Goal: Task Accomplishment & Management: Manage account settings

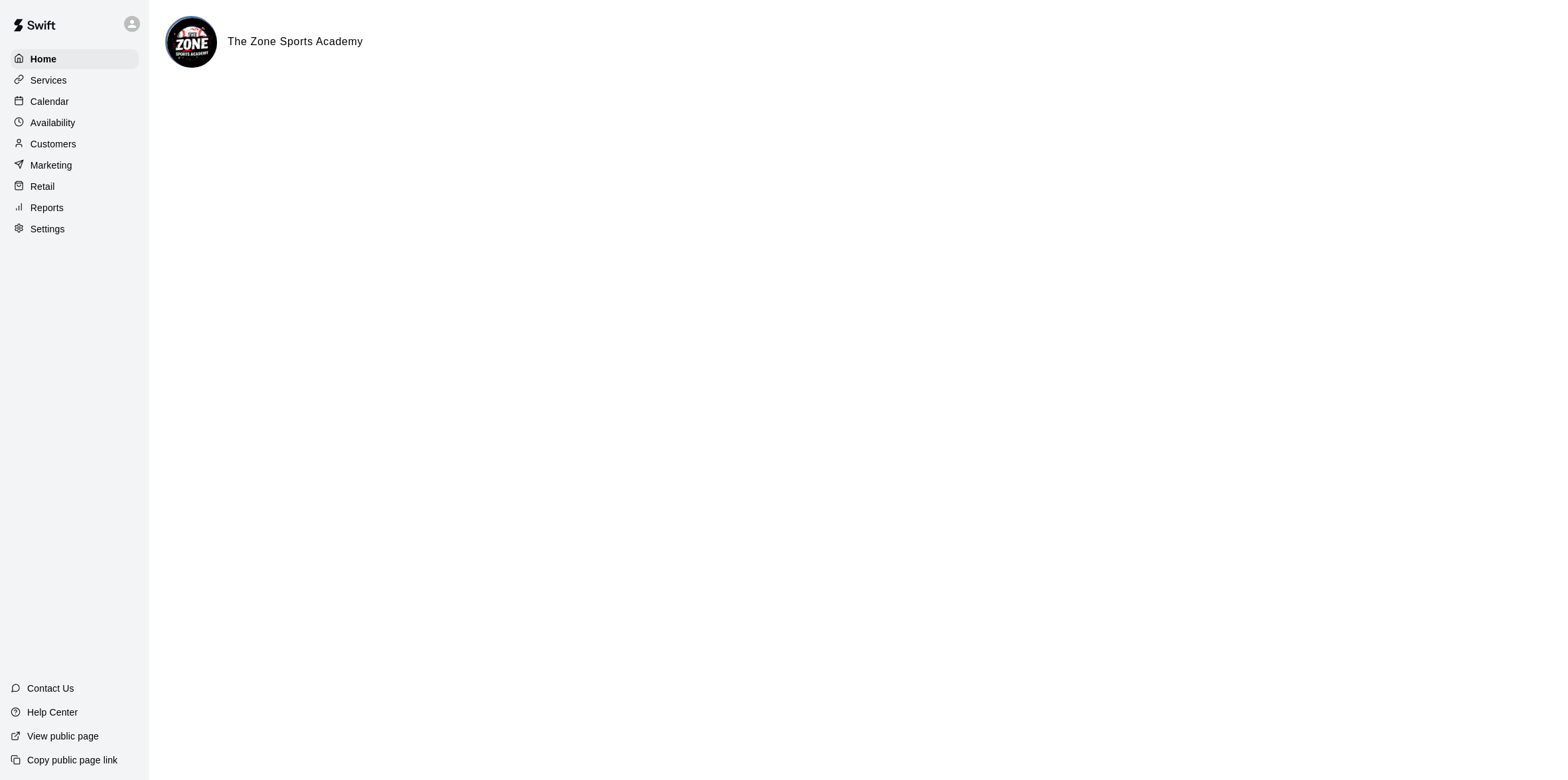
click at [63, 98] on p "Calendar" at bounding box center [49, 102] width 39 height 14
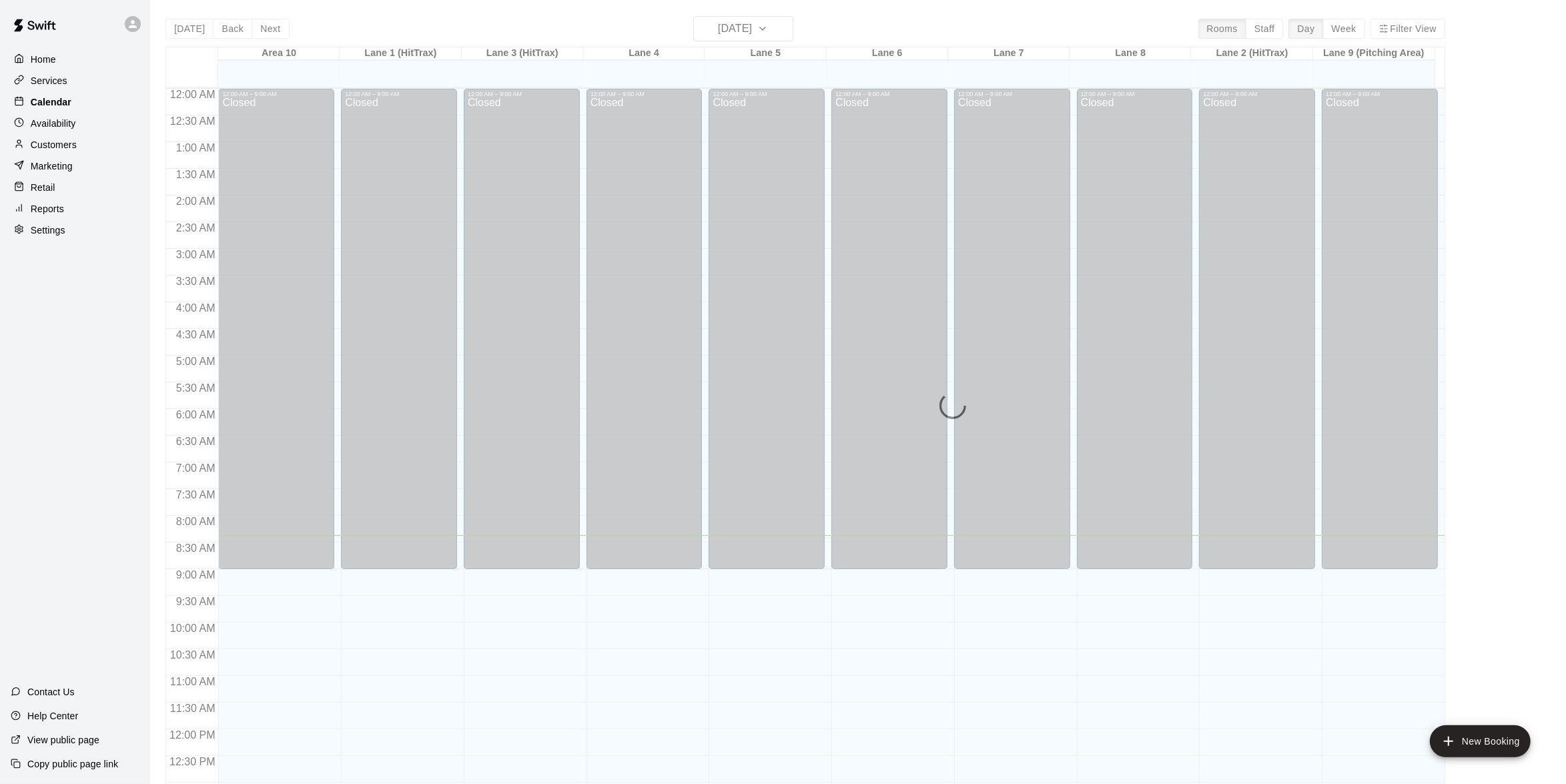
scroll to position [447, 0]
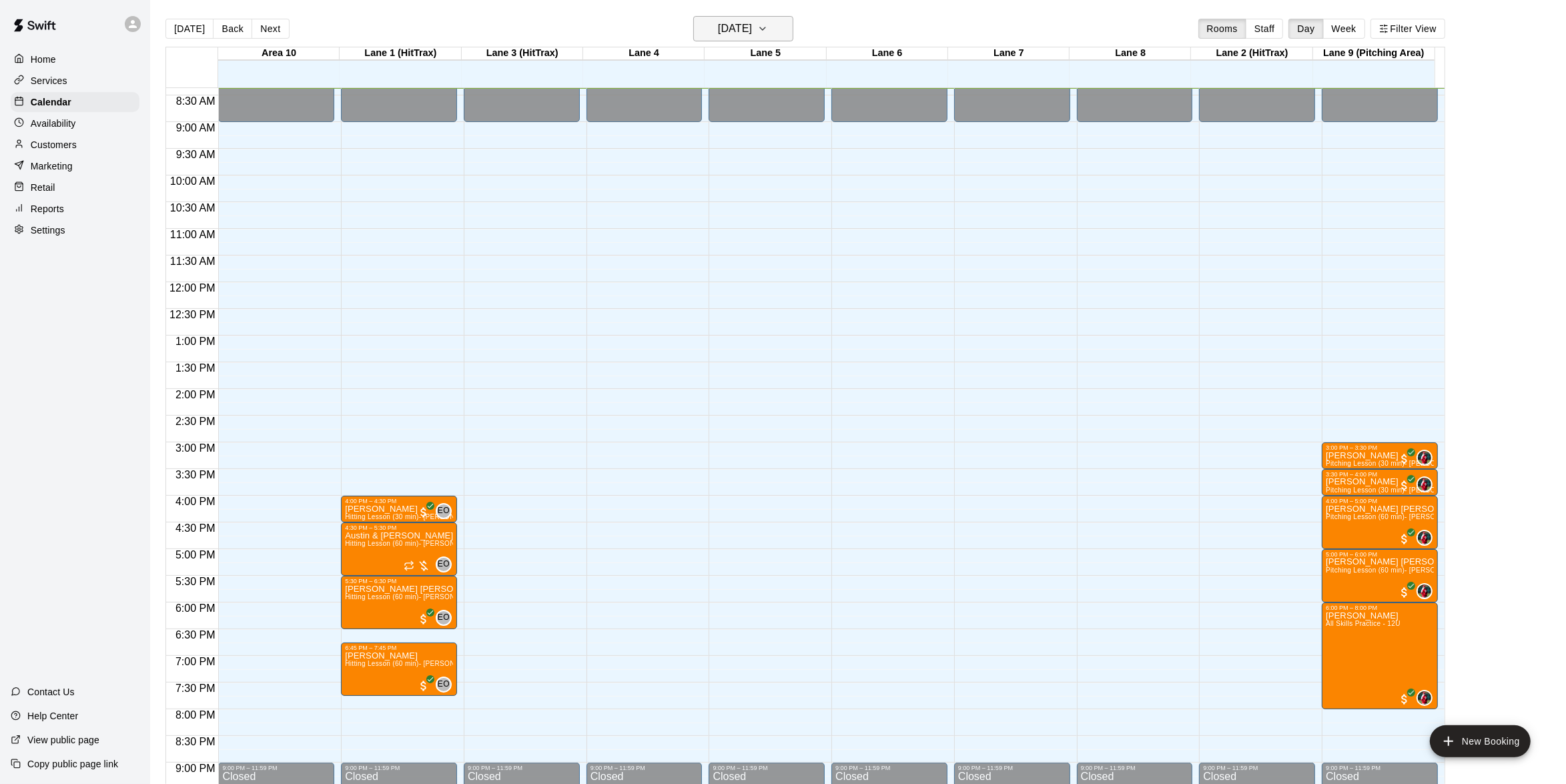
click at [768, 33] on icon "button" at bounding box center [763, 29] width 11 height 16
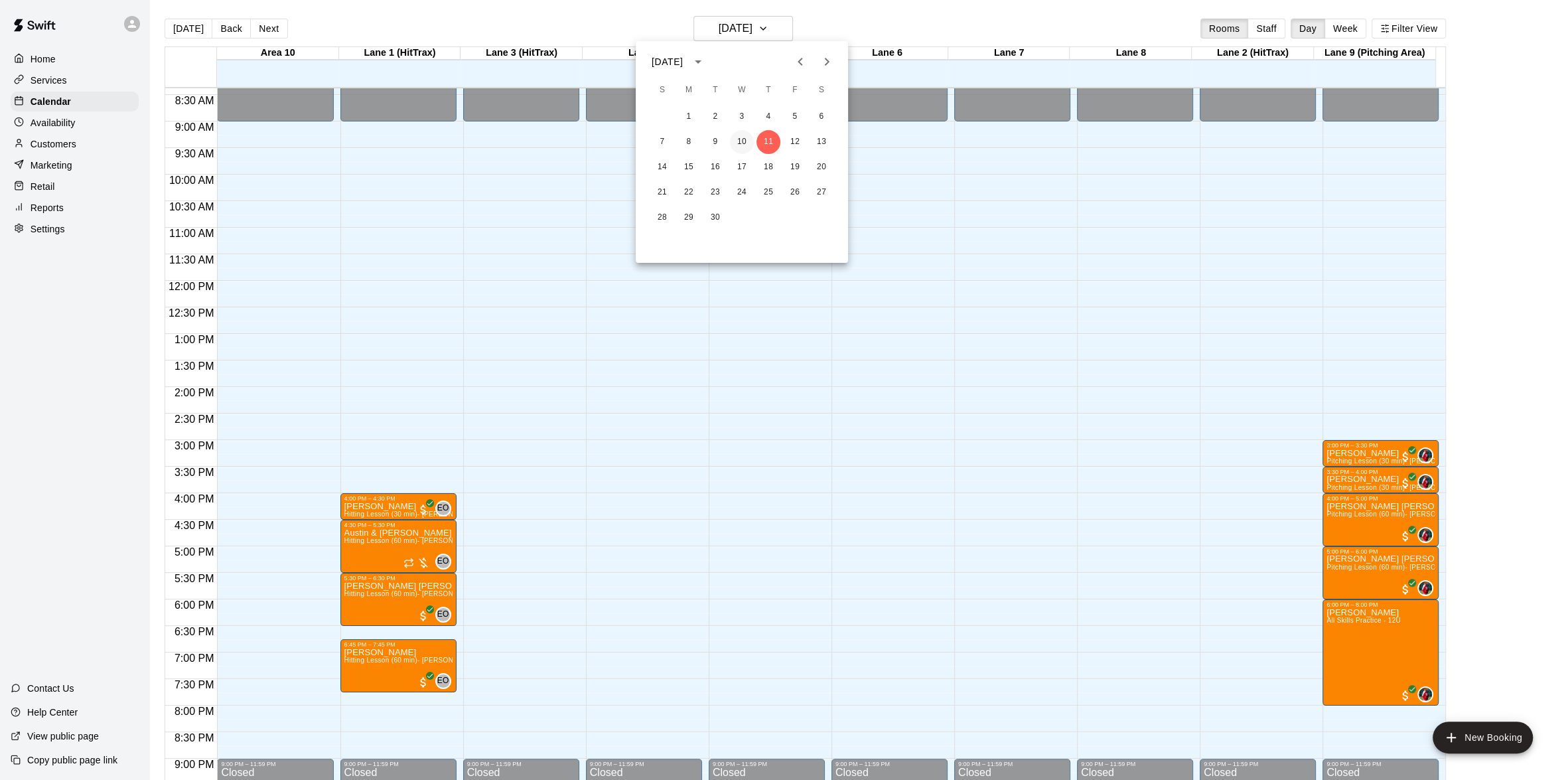
click at [751, 143] on button "10" at bounding box center [741, 142] width 24 height 24
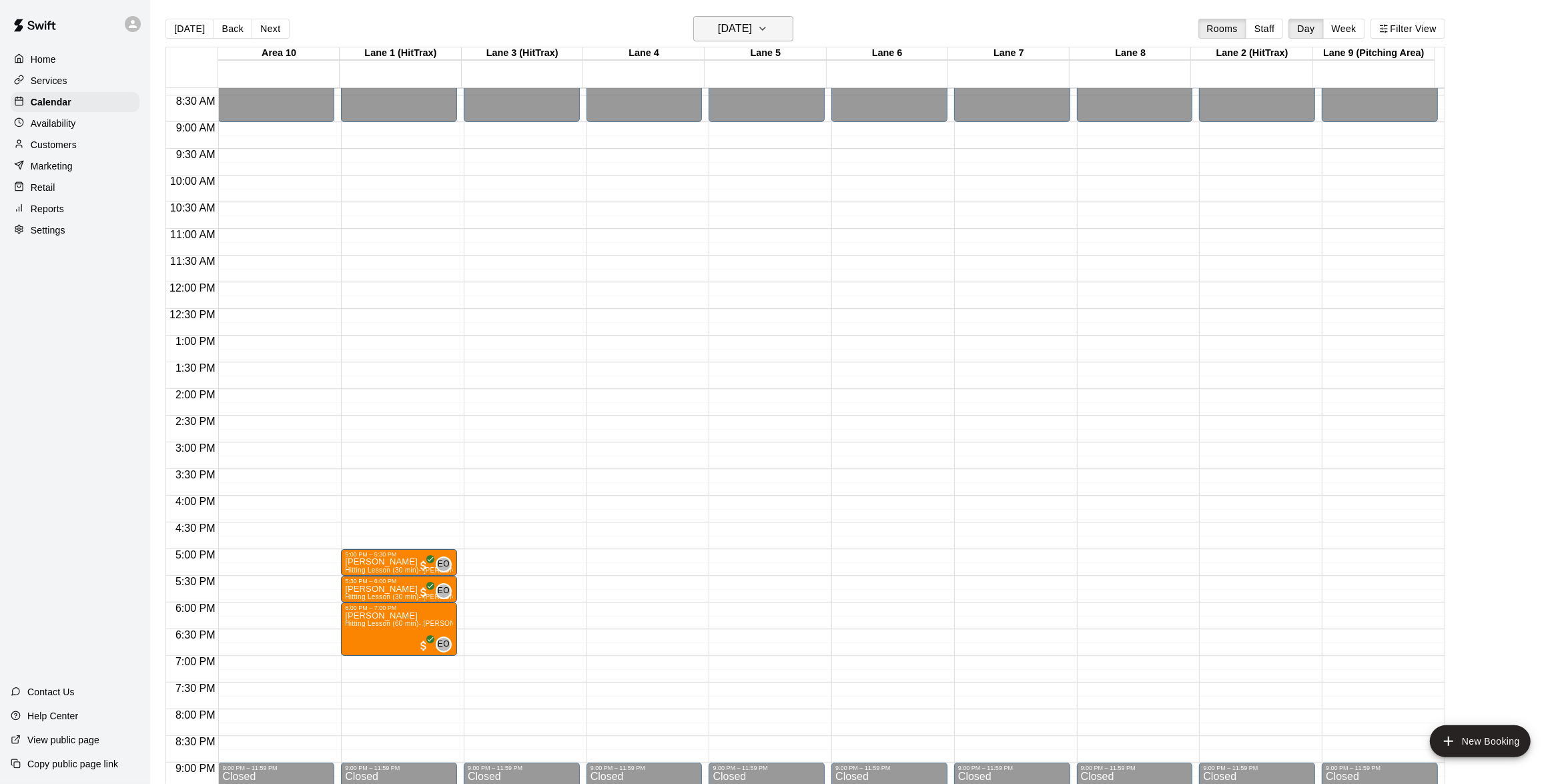
click at [768, 20] on icon "button" at bounding box center [763, 29] width 11 height 16
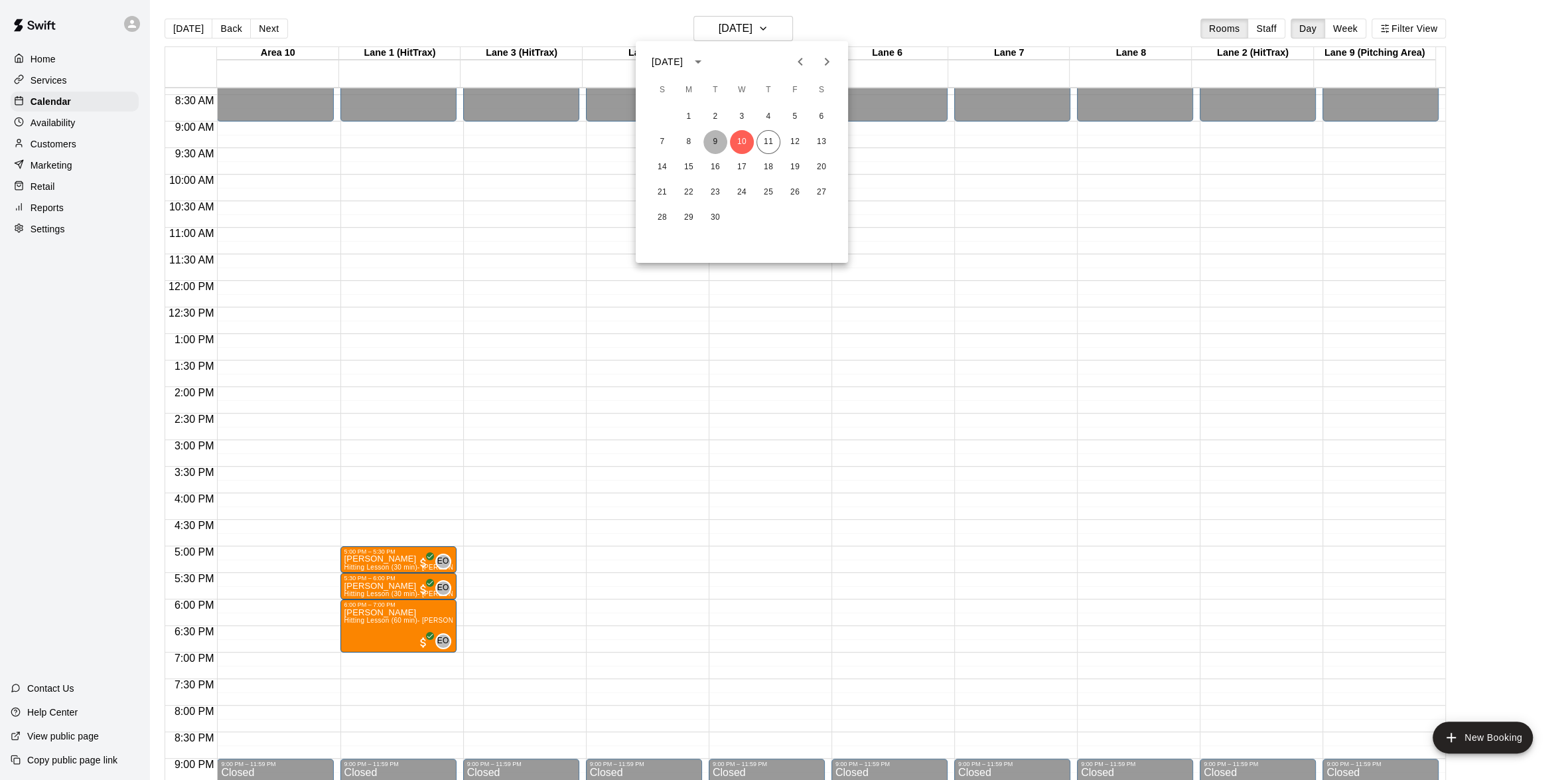
click at [717, 135] on button "9" at bounding box center [715, 142] width 24 height 24
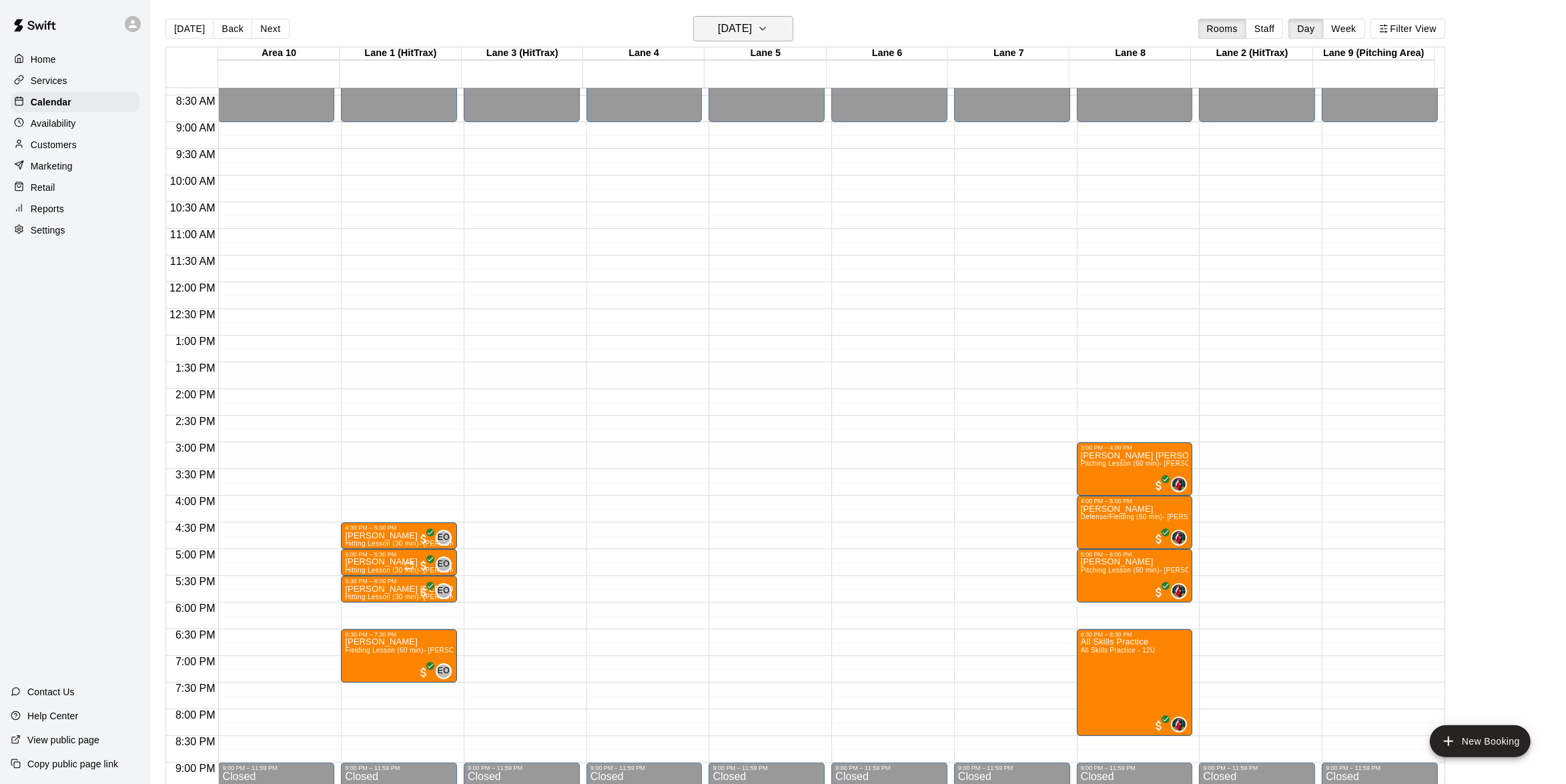
click at [768, 30] on icon "button" at bounding box center [763, 29] width 11 height 16
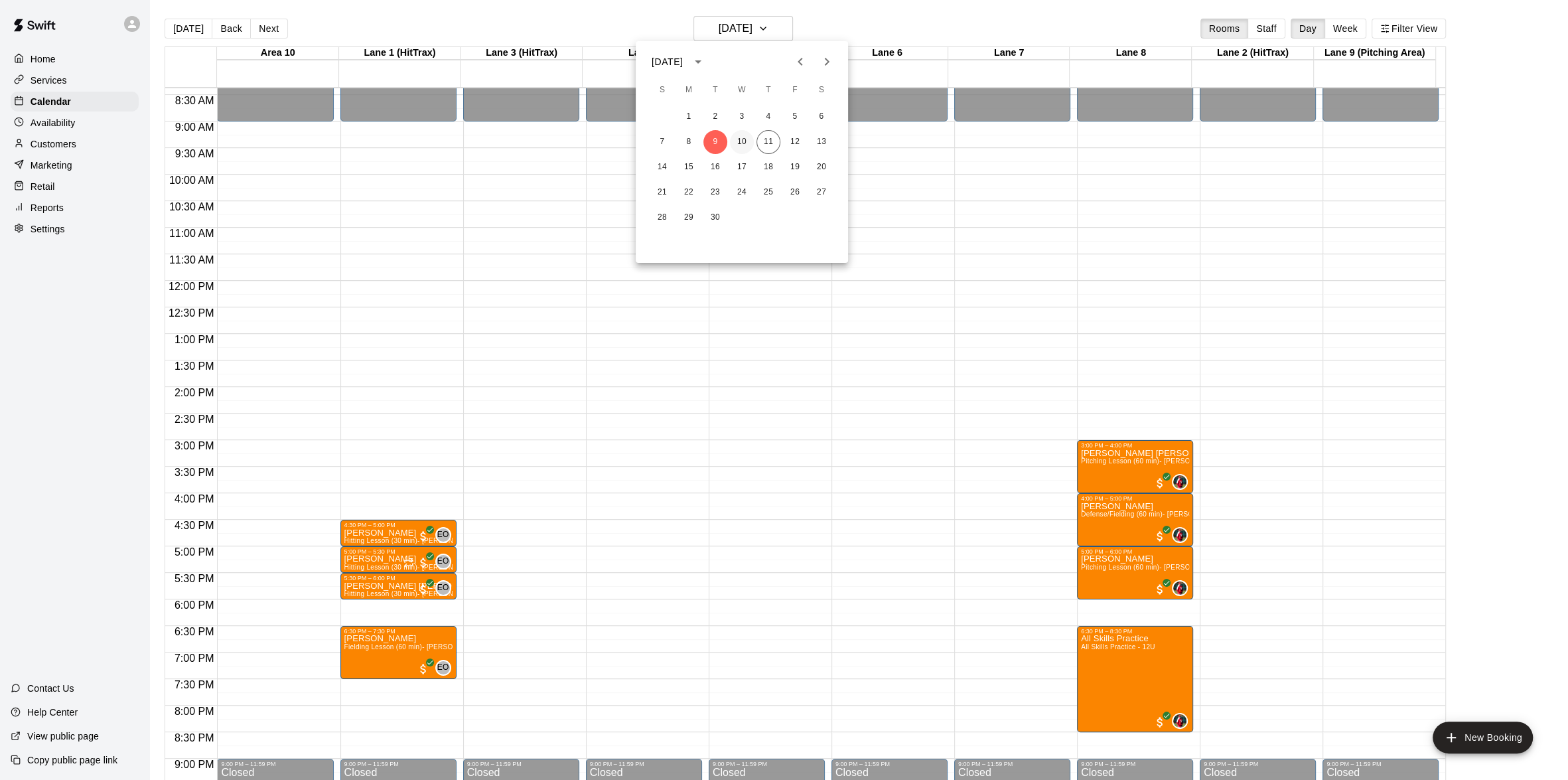
click at [747, 136] on button "10" at bounding box center [741, 142] width 24 height 24
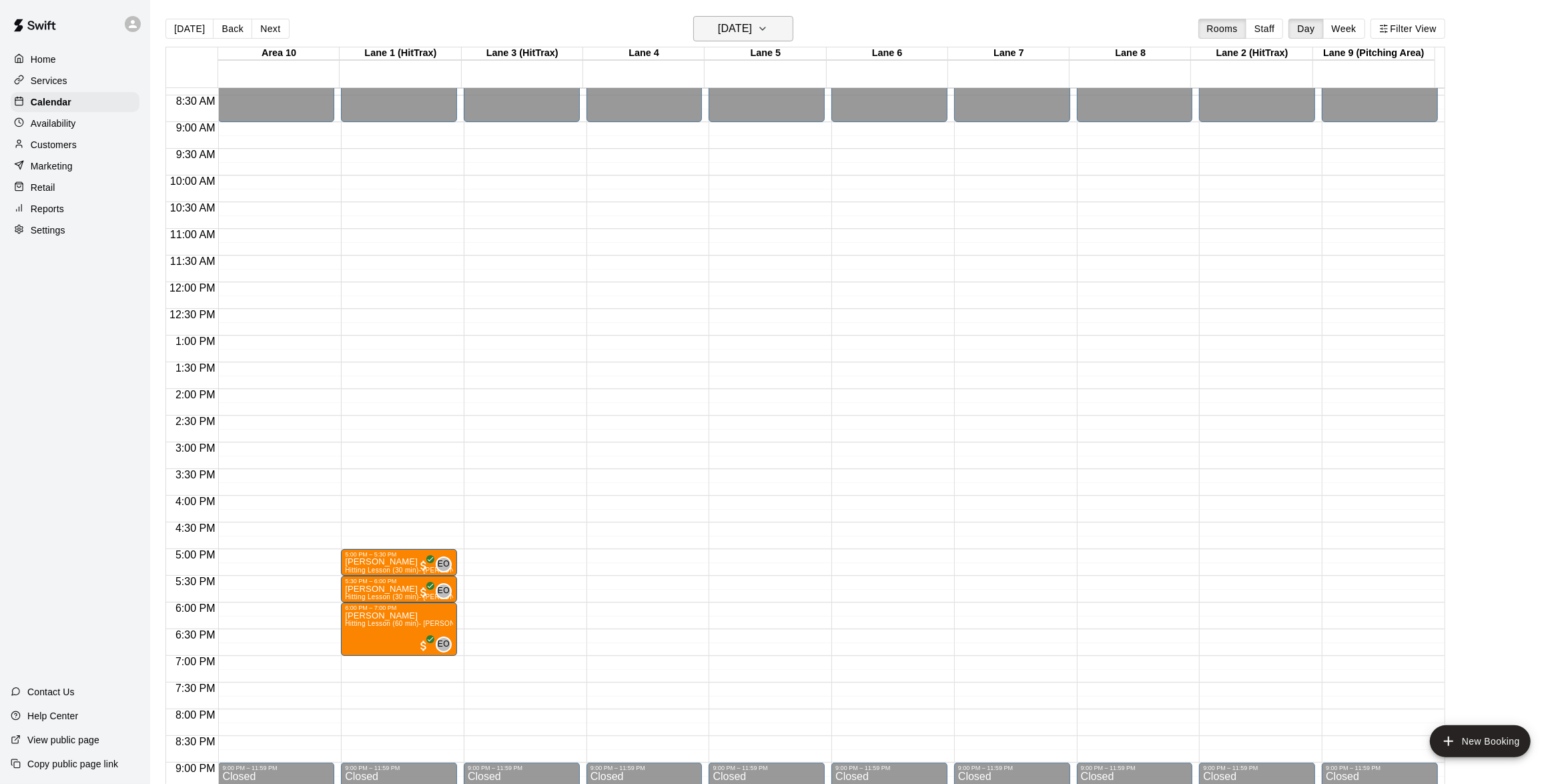
click at [768, 23] on icon "button" at bounding box center [763, 29] width 11 height 16
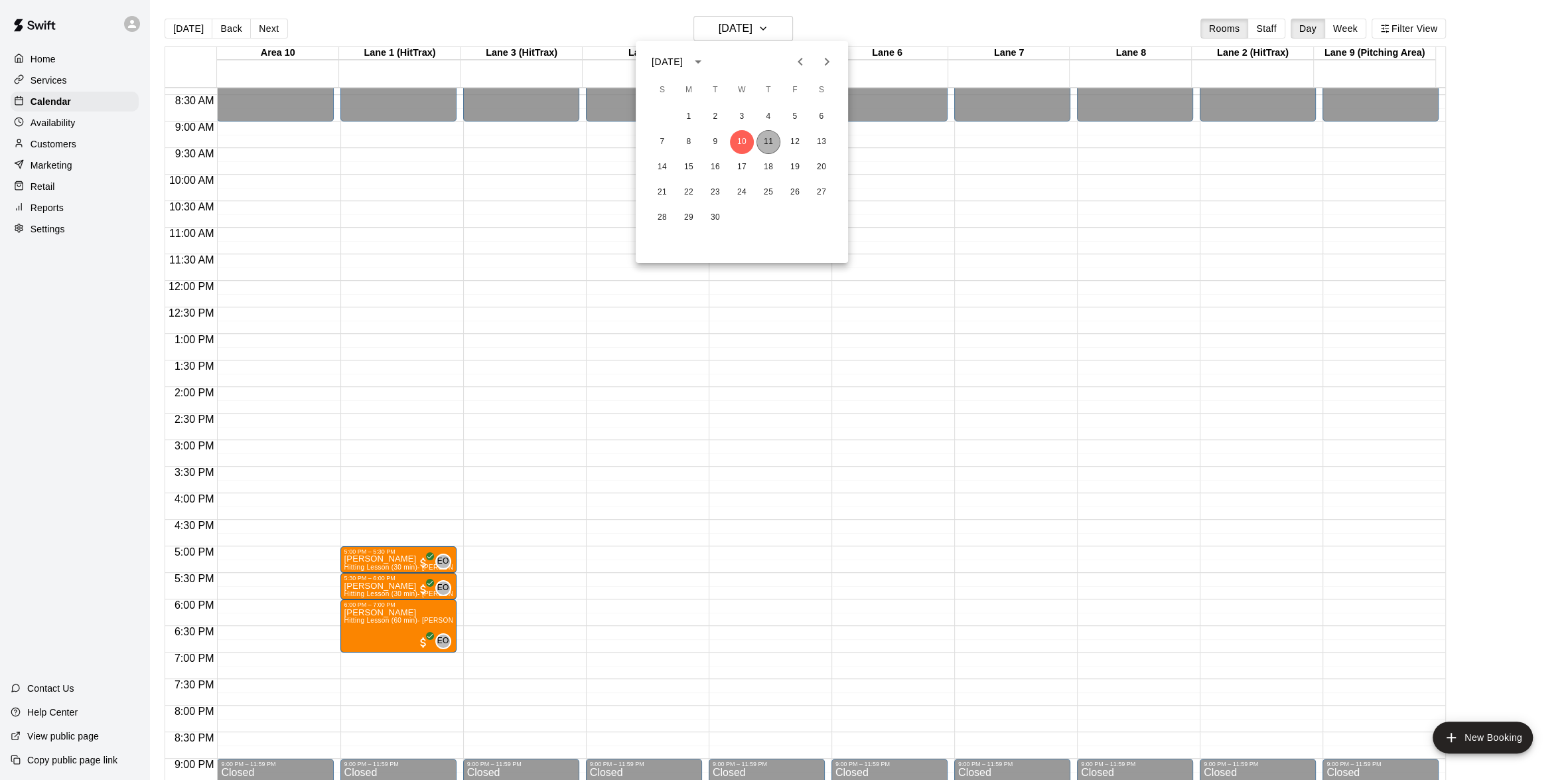
click at [768, 133] on button "11" at bounding box center [768, 142] width 24 height 24
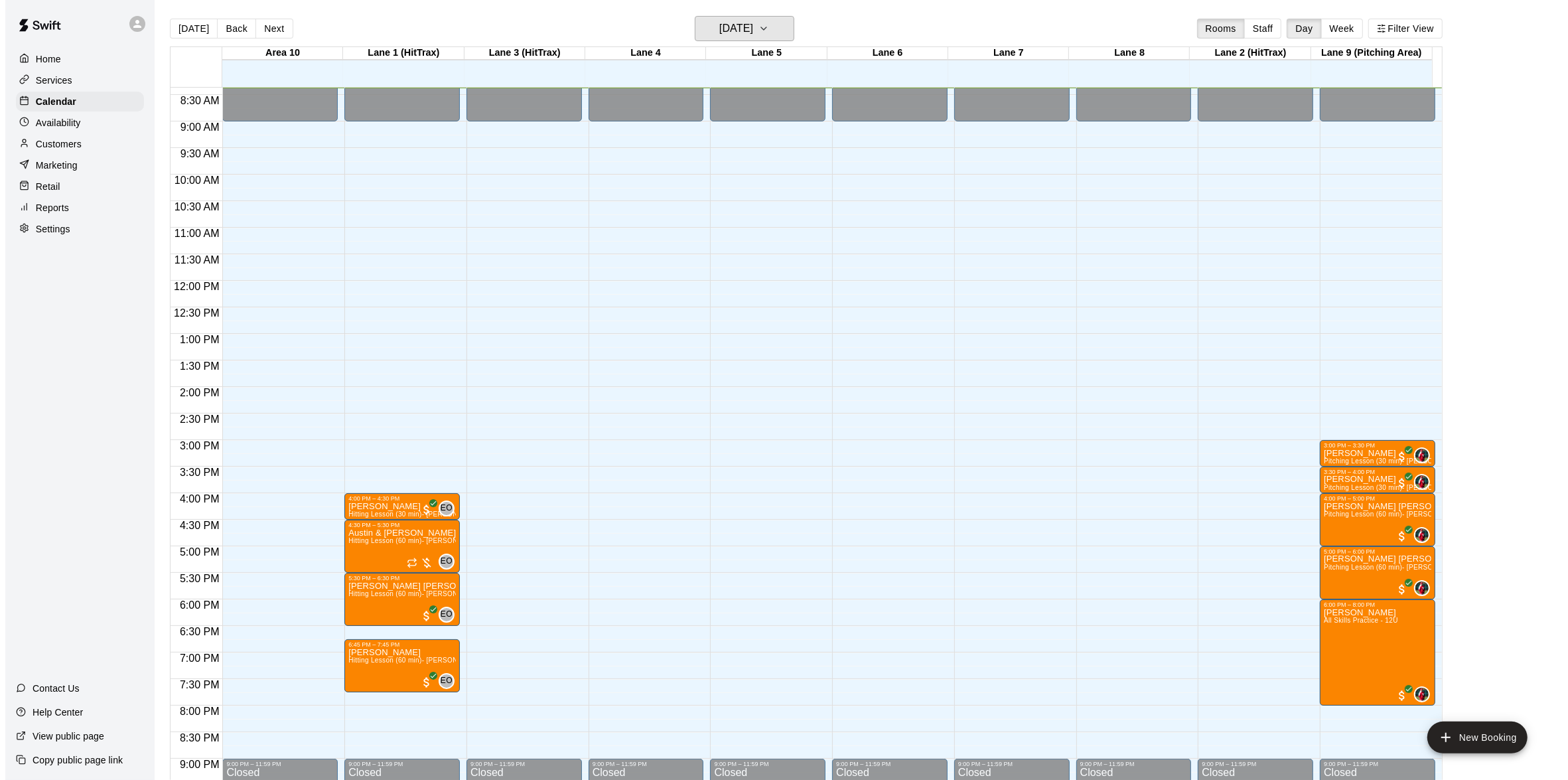
scroll to position [567, 0]
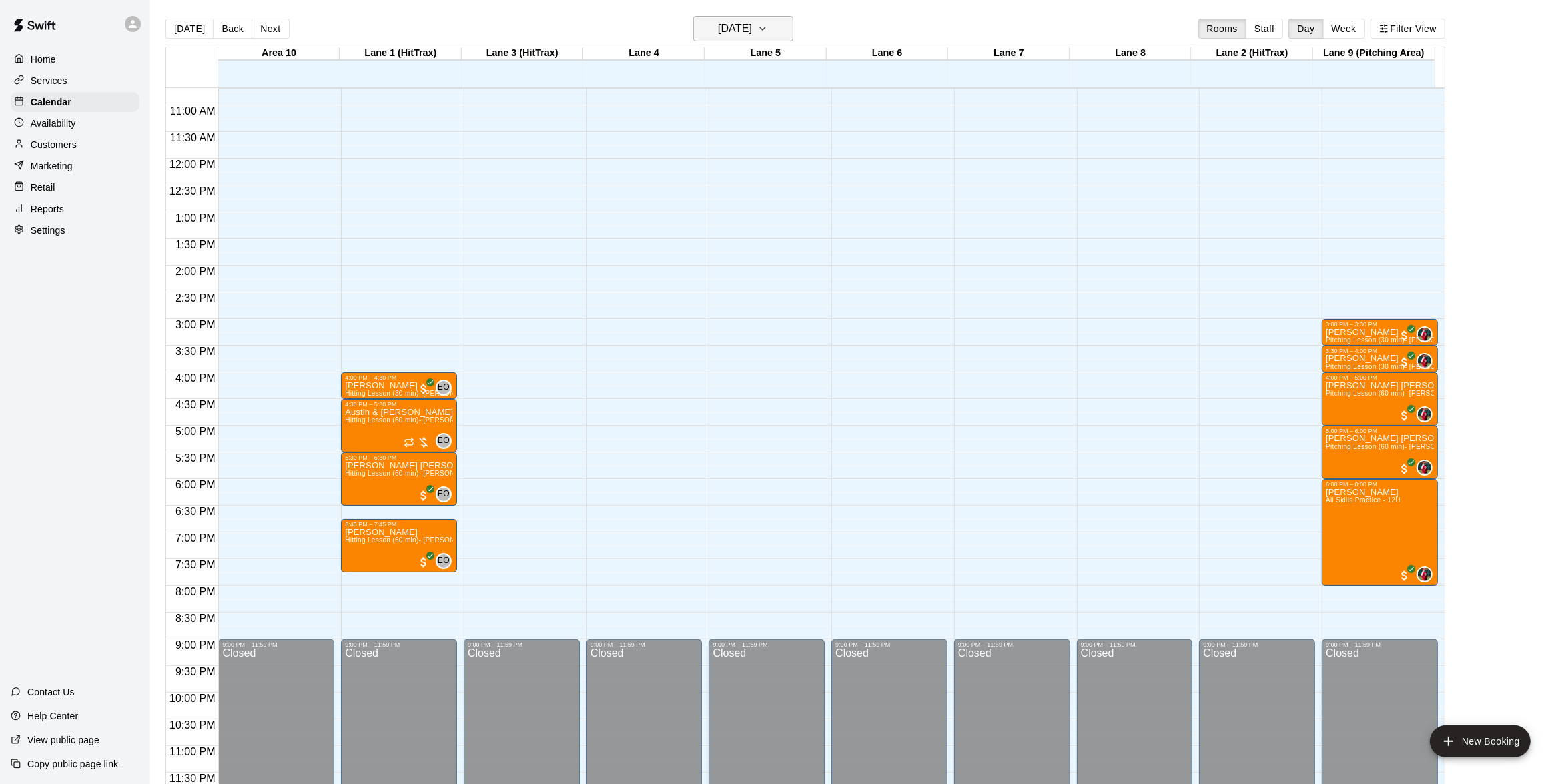
click at [787, 19] on button "[DATE]" at bounding box center [743, 29] width 100 height 25
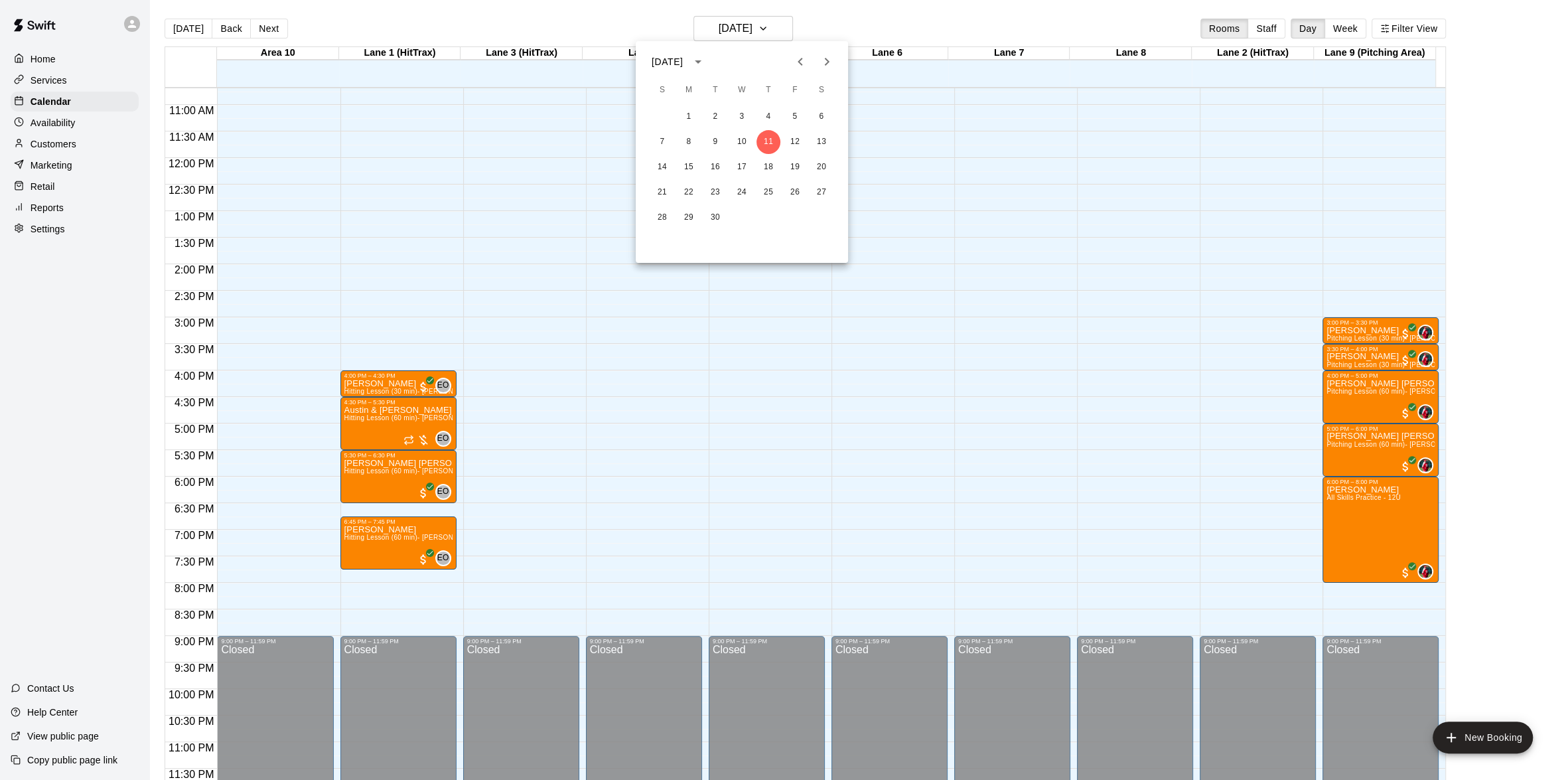
click at [781, 22] on div at bounding box center [784, 390] width 1568 height 780
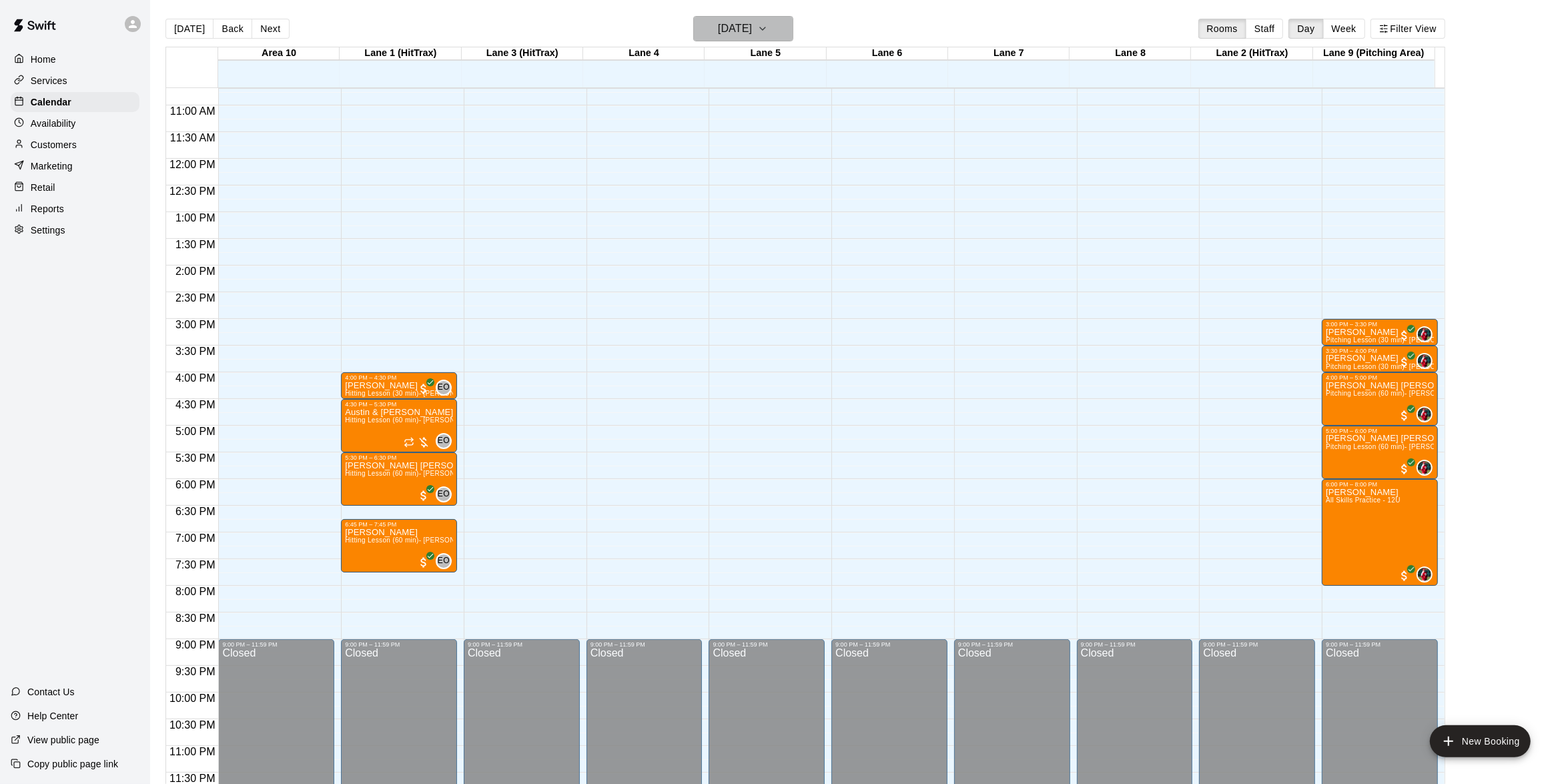
click at [768, 34] on icon "button" at bounding box center [763, 29] width 11 height 16
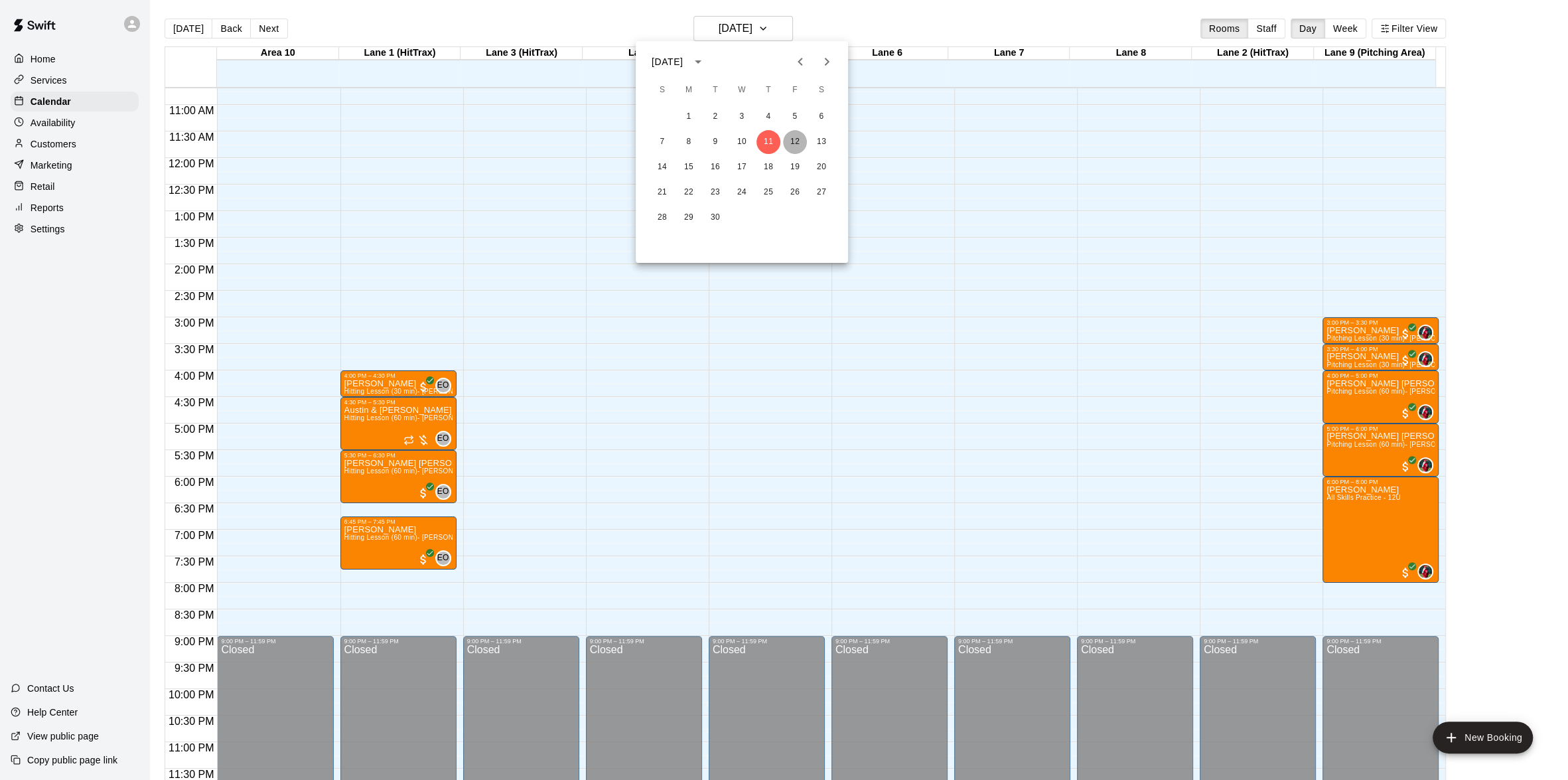
click at [789, 141] on button "12" at bounding box center [795, 142] width 24 height 24
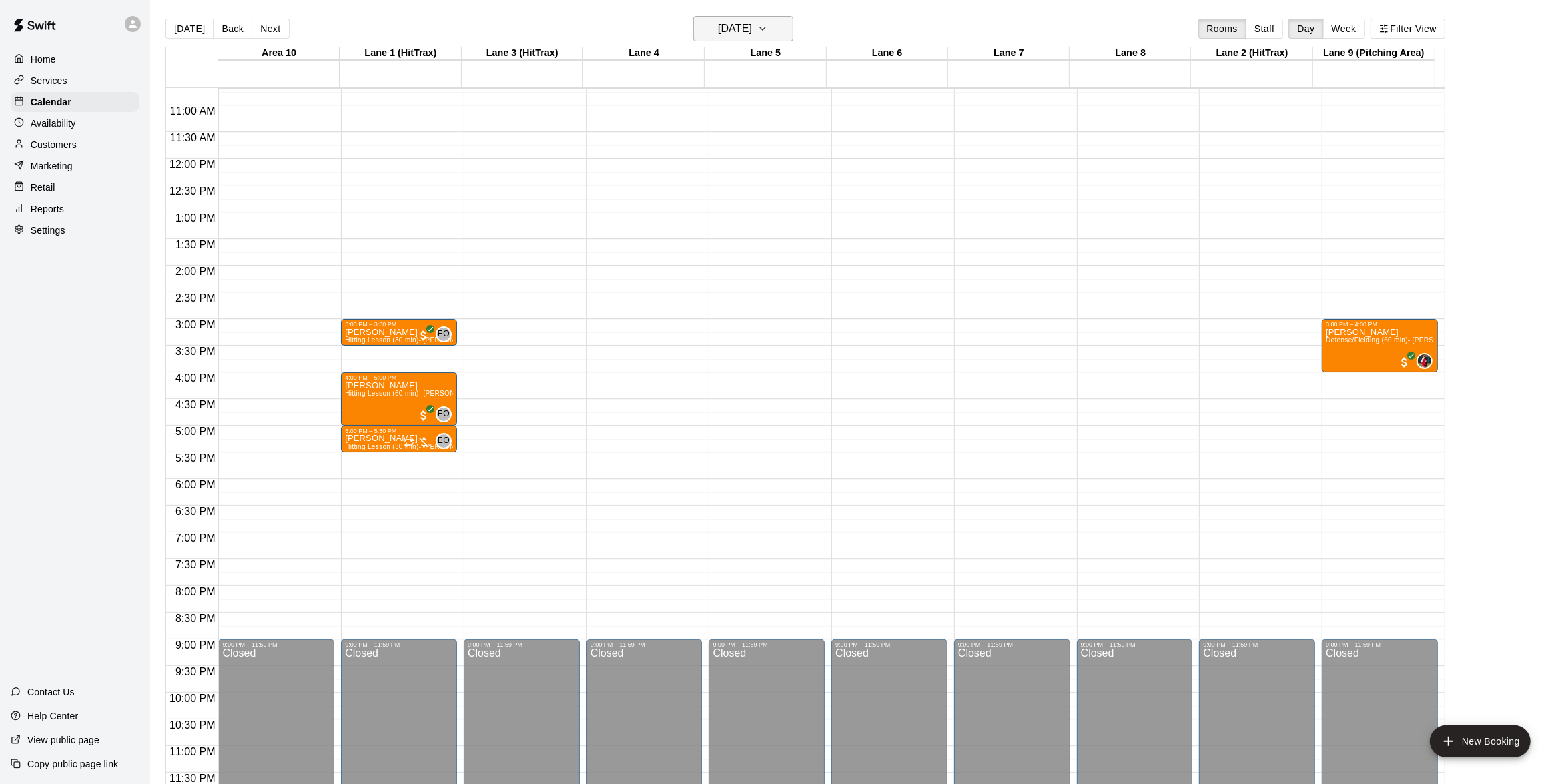
click at [790, 29] on button "[DATE]" at bounding box center [743, 29] width 100 height 25
click at [768, 30] on icon "button" at bounding box center [763, 29] width 11 height 16
click at [753, 133] on button "10" at bounding box center [746, 142] width 24 height 24
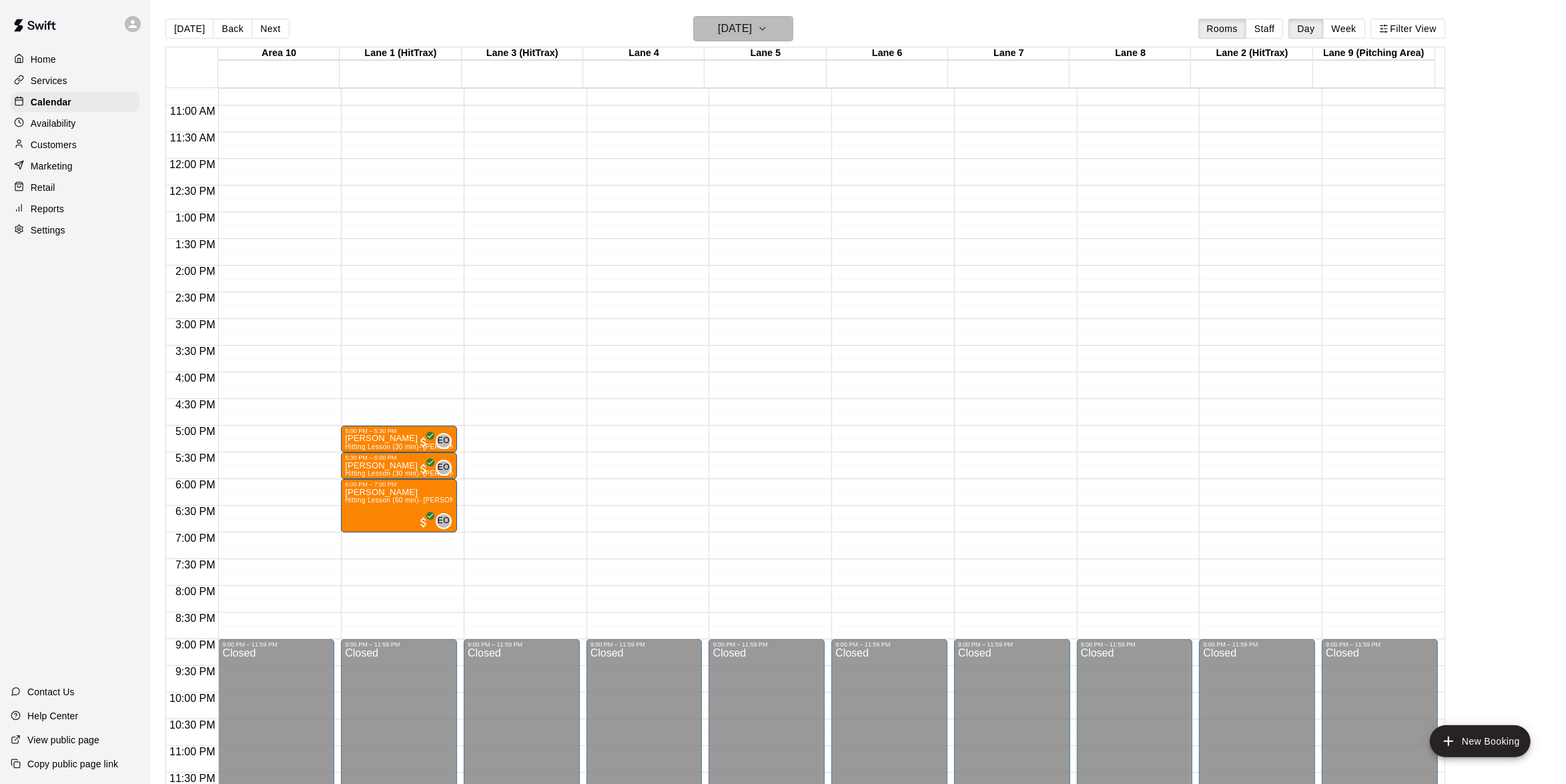
click at [768, 29] on icon "button" at bounding box center [763, 29] width 11 height 16
click at [727, 138] on button "9" at bounding box center [719, 142] width 24 height 24
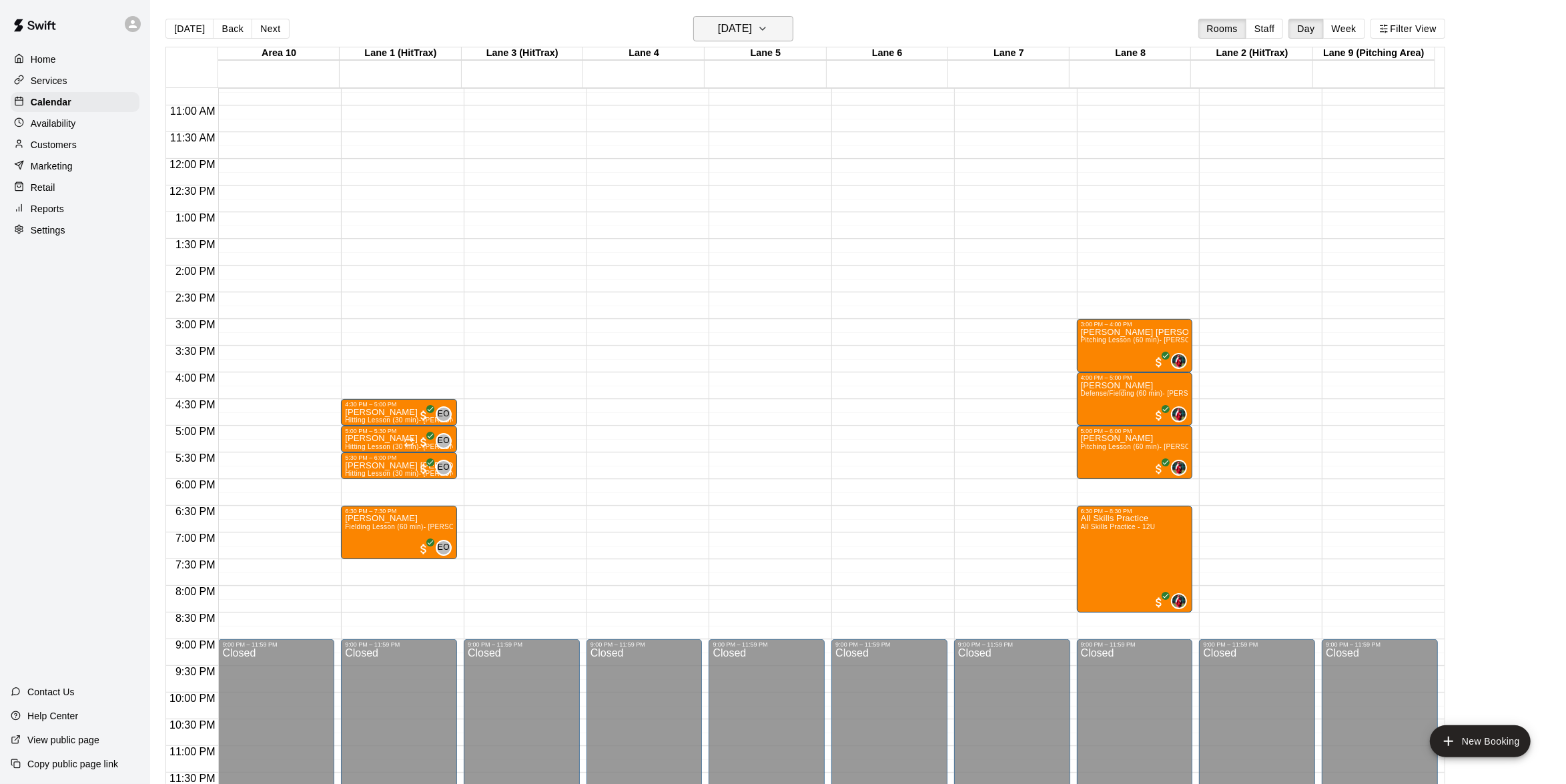
click at [768, 31] on icon "button" at bounding box center [763, 29] width 11 height 16
click at [699, 142] on button "8" at bounding box center [692, 142] width 24 height 24
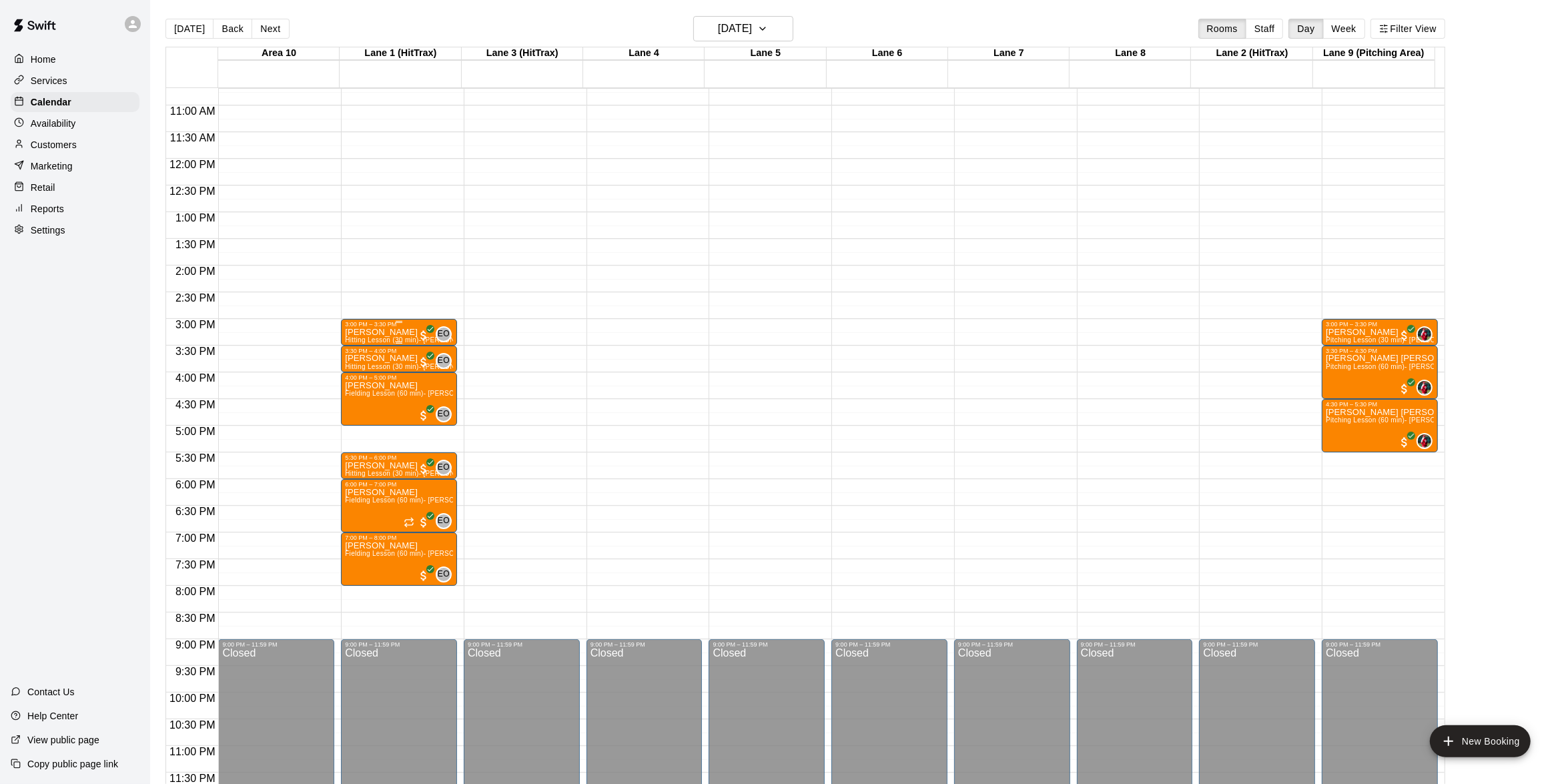
click at [388, 327] on div "3:00 PM – 3:30 PM" at bounding box center [399, 324] width 108 height 7
click at [63, 59] on div at bounding box center [788, 392] width 1577 height 784
click at [54, 59] on p "Home" at bounding box center [43, 59] width 25 height 14
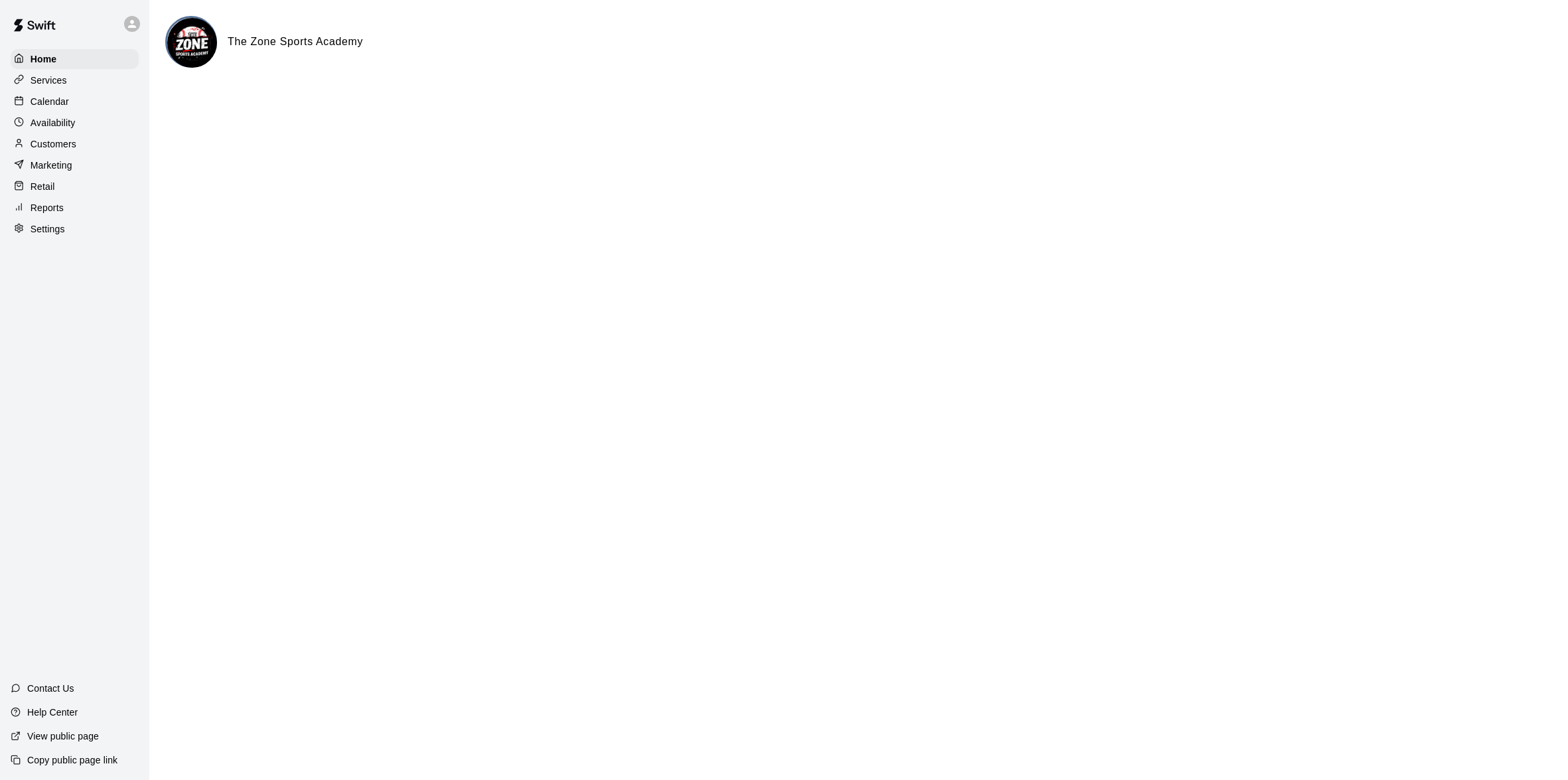
click at [67, 139] on p "Customers" at bounding box center [53, 144] width 46 height 14
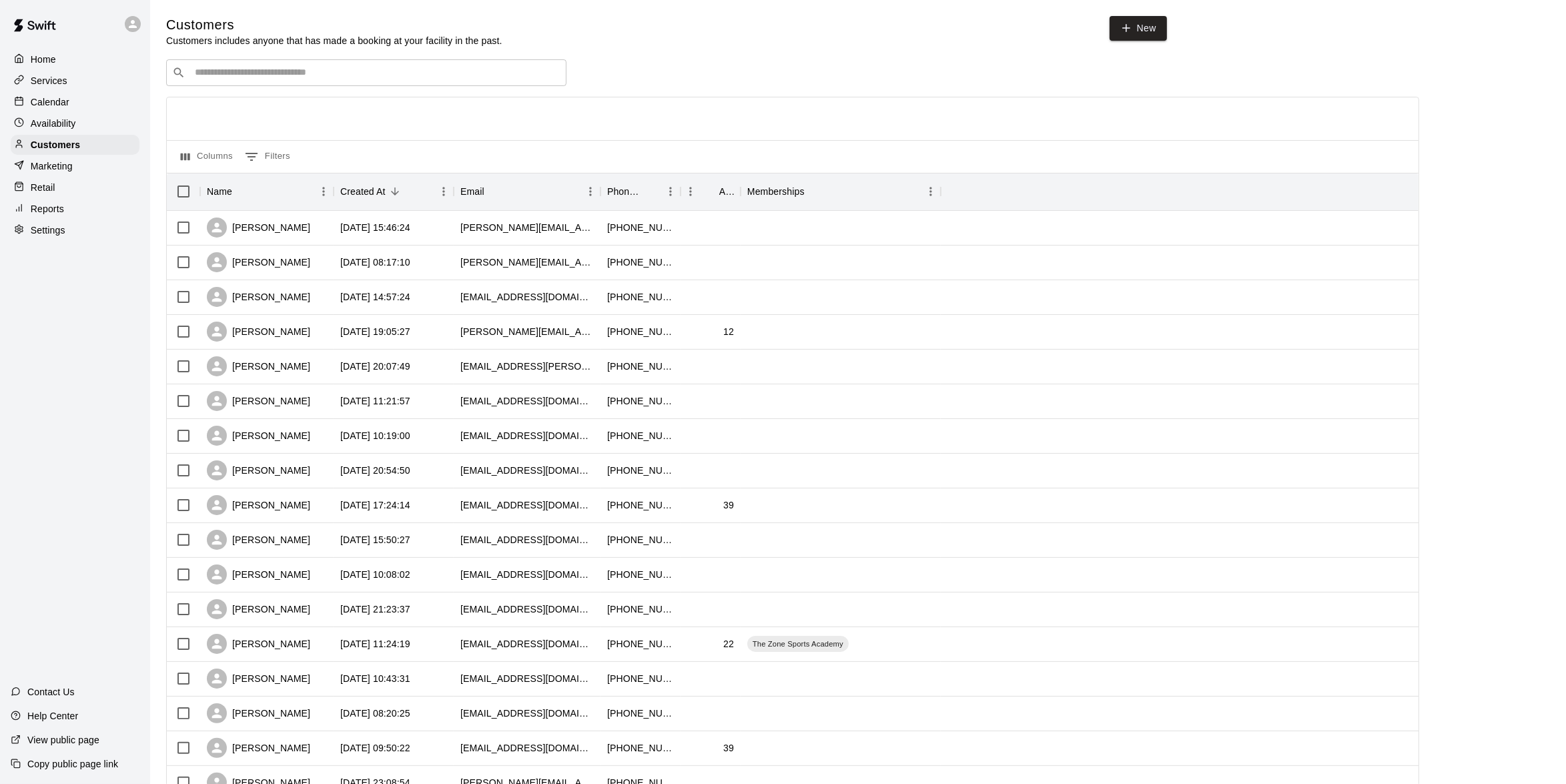
click at [284, 83] on div "​ ​" at bounding box center [366, 72] width 400 height 27
type input "**"
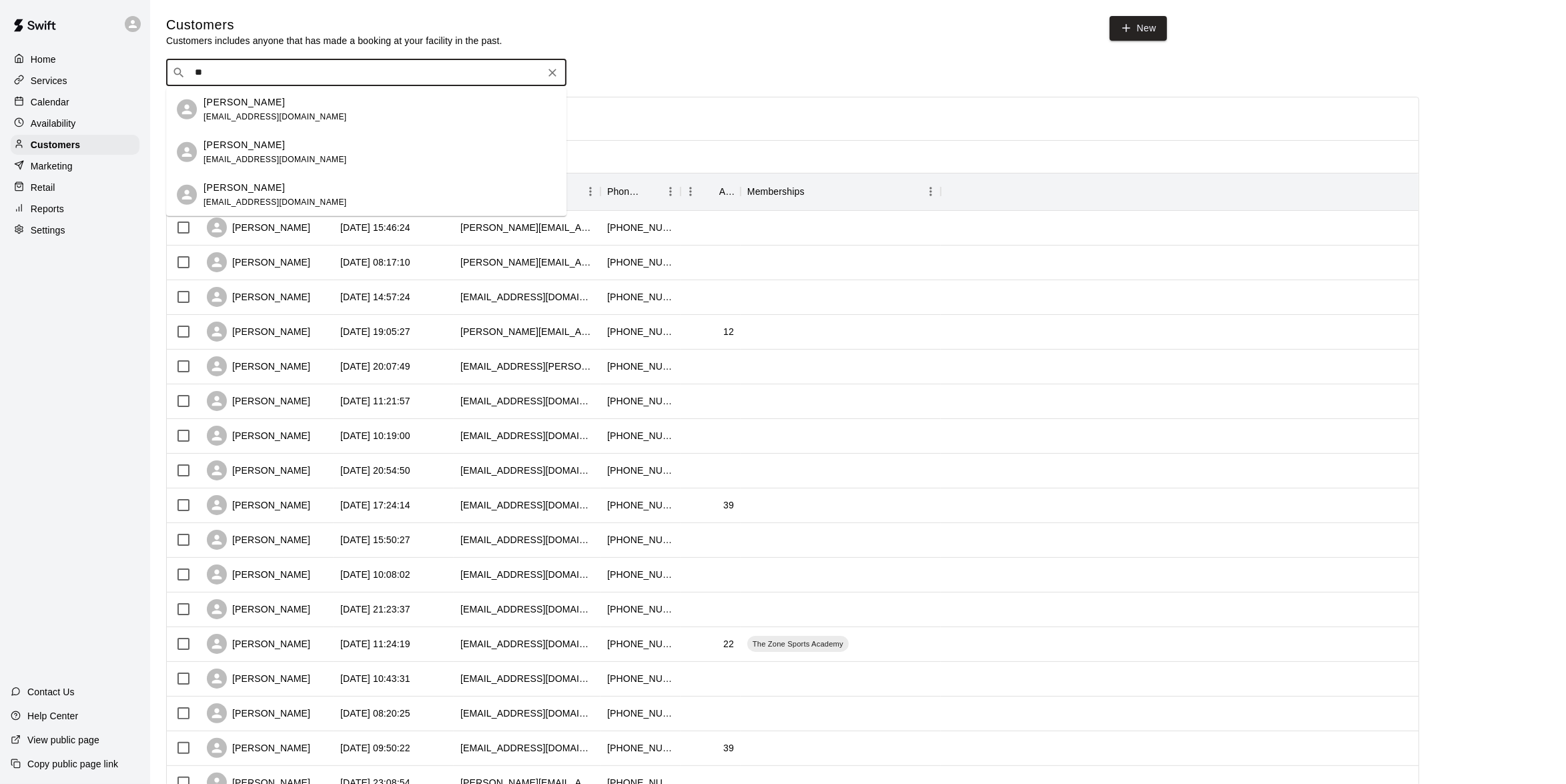
click at [258, 105] on div "[PERSON_NAME]" at bounding box center [275, 101] width 144 height 14
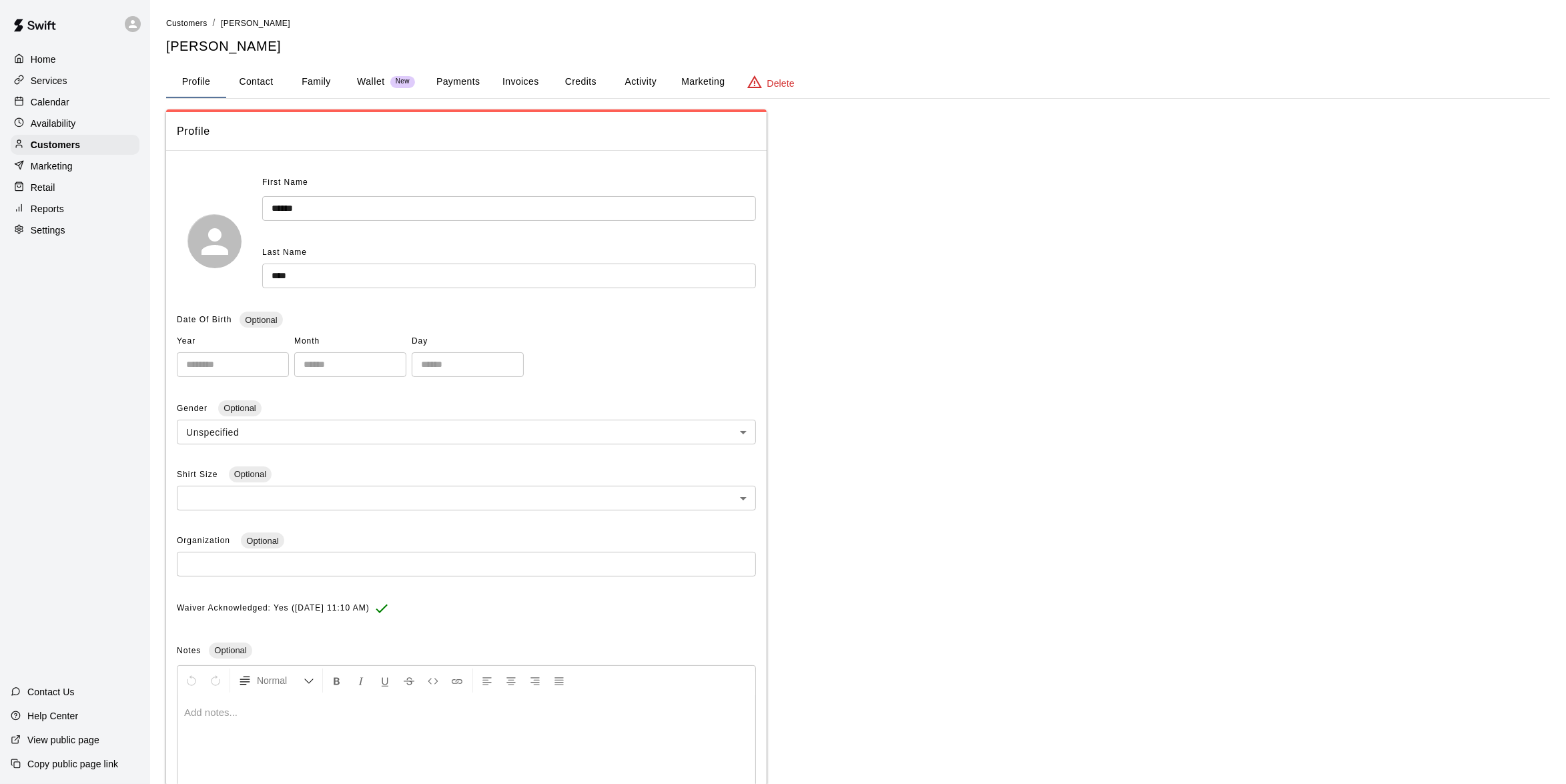
click at [306, 84] on button "Family" at bounding box center [316, 82] width 60 height 32
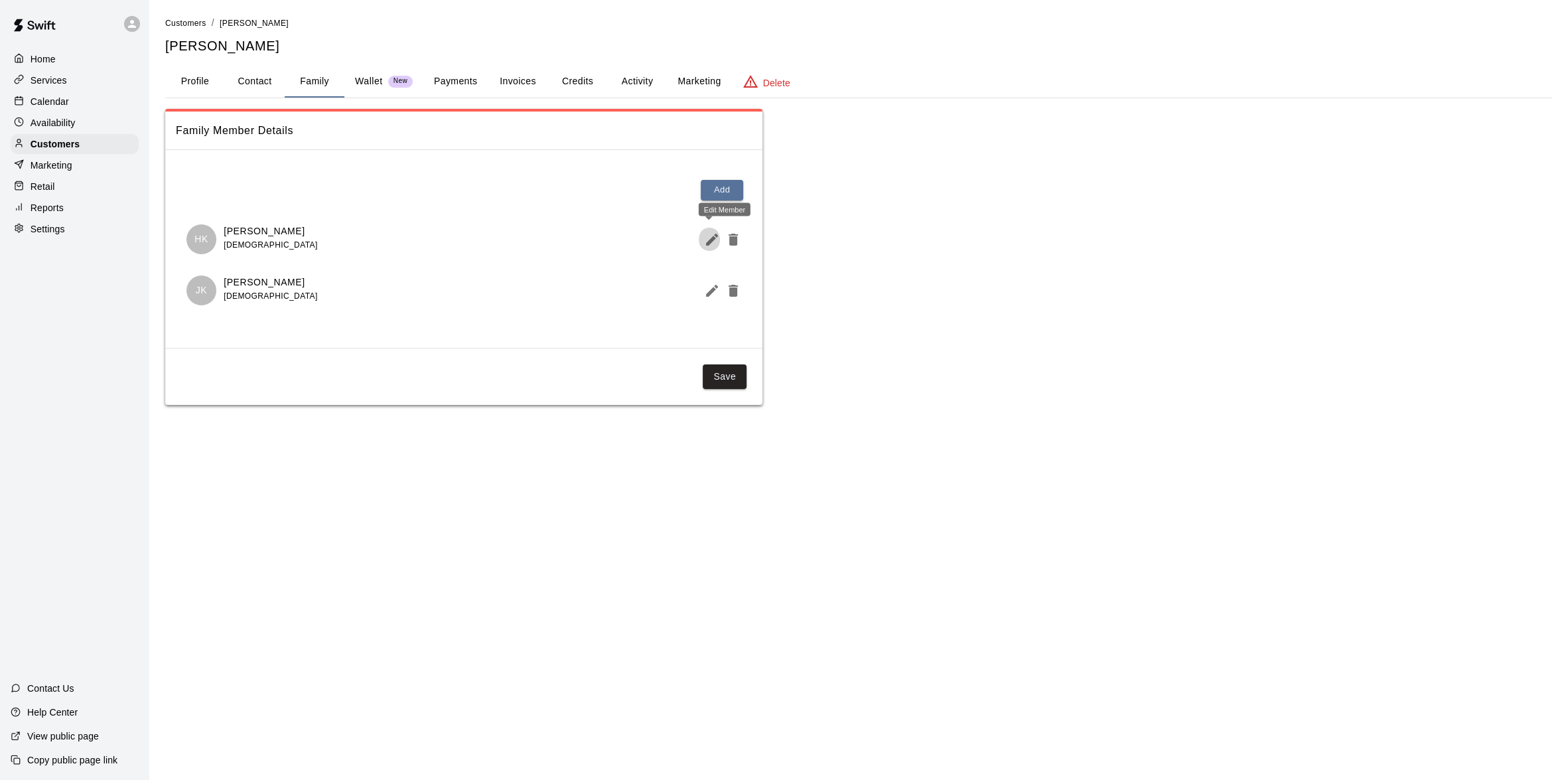
click at [703, 241] on button "Edit Member" at bounding box center [709, 239] width 21 height 26
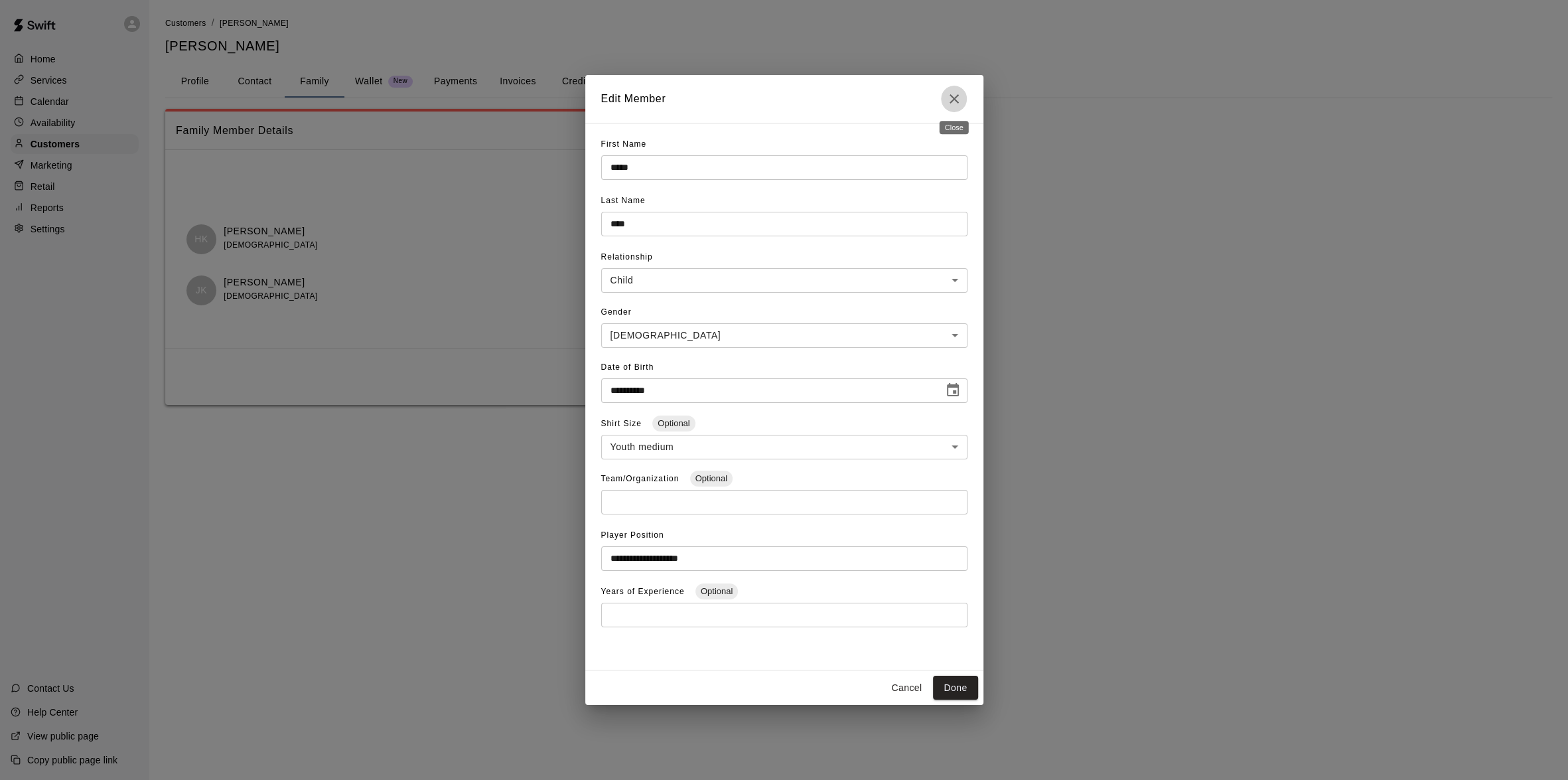
click at [953, 103] on icon "Close" at bounding box center [955, 99] width 16 height 16
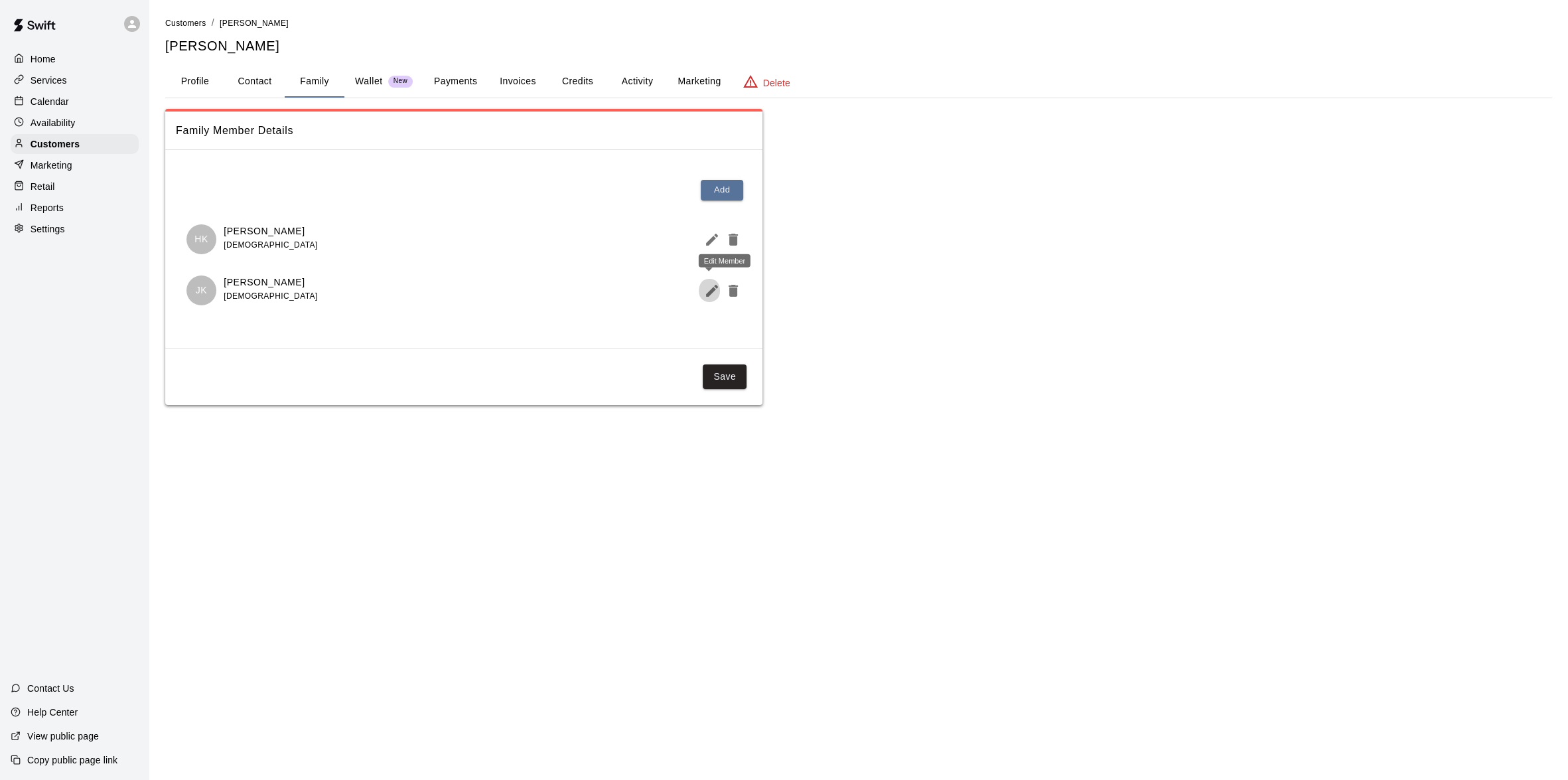
click at [705, 296] on icon "Edit Member" at bounding box center [712, 291] width 16 height 16
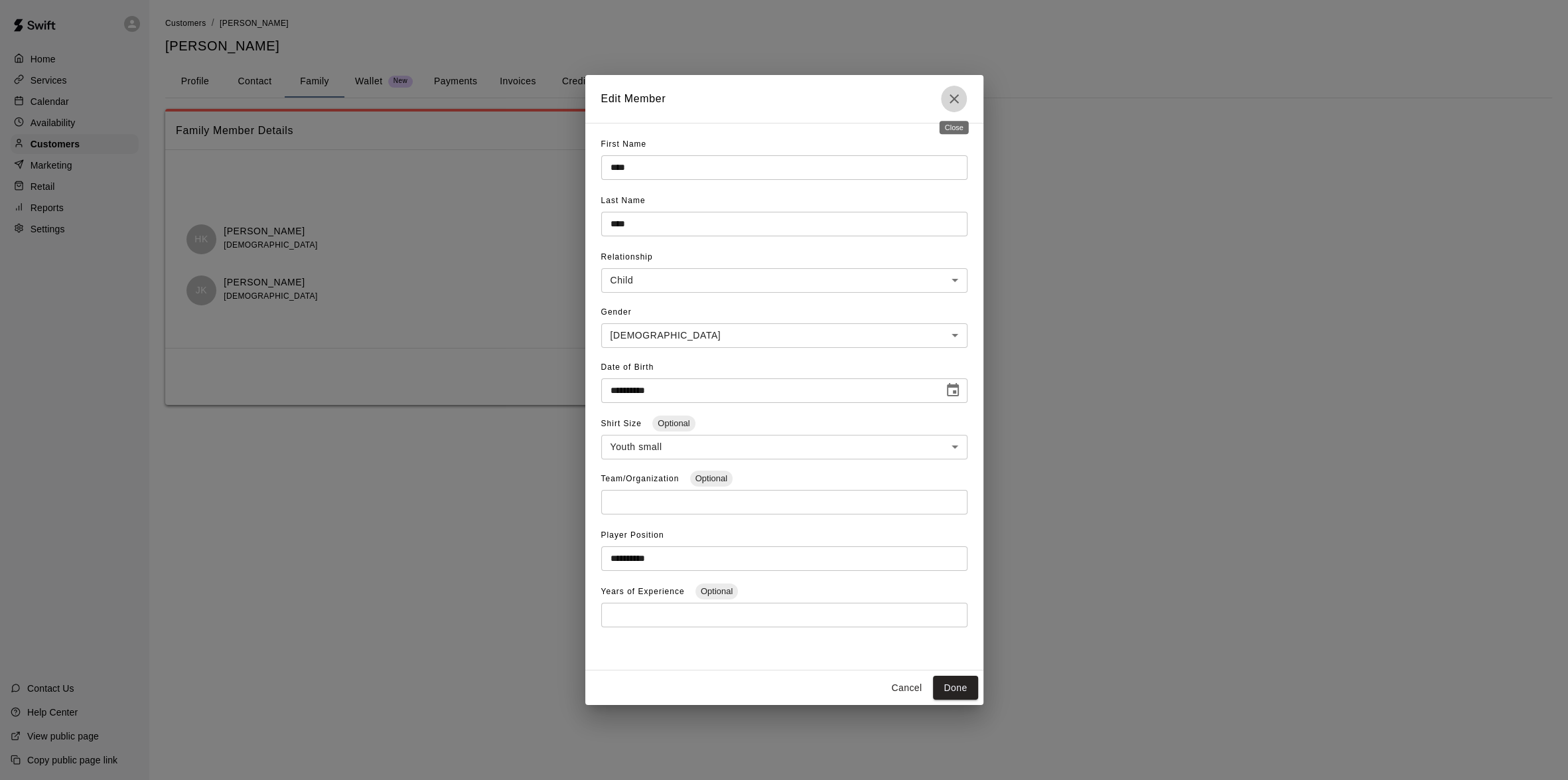
click at [953, 102] on icon "Close" at bounding box center [955, 99] width 16 height 16
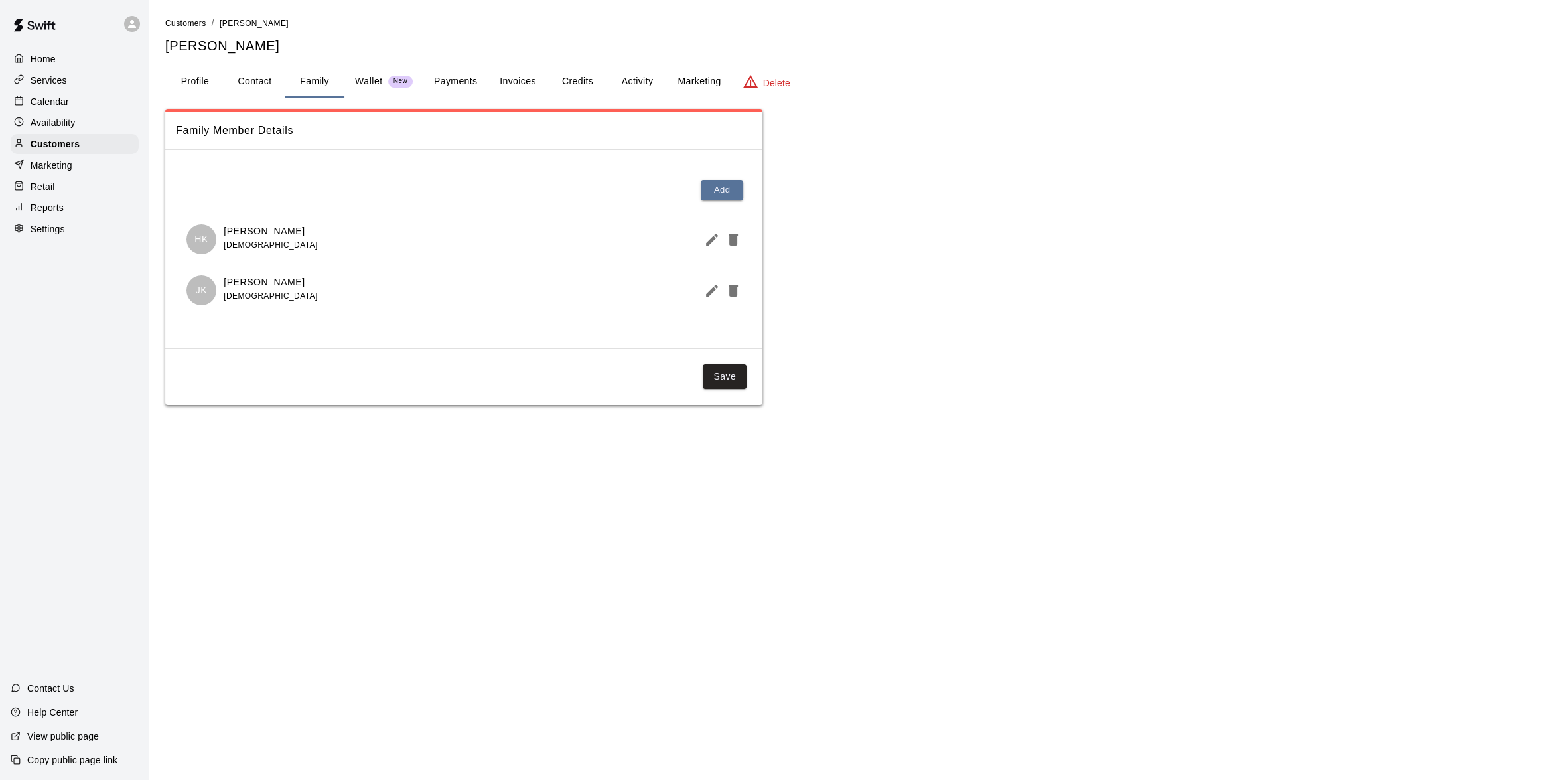
click at [47, 69] on div "Home" at bounding box center [74, 59] width 128 height 20
